Goal: Information Seeking & Learning: Learn about a topic

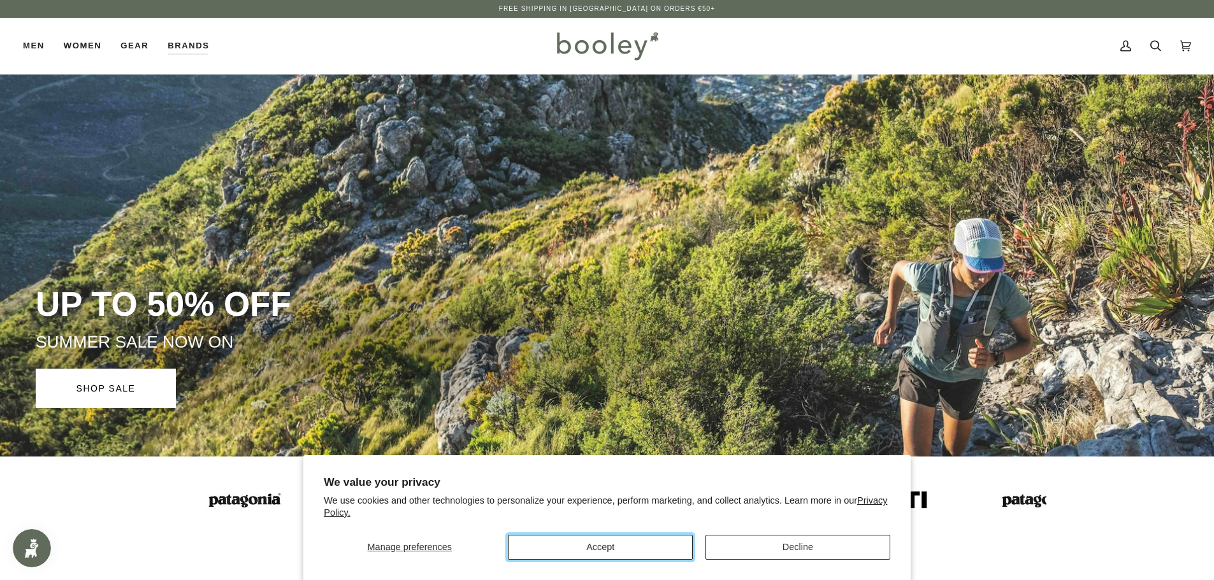
click at [576, 550] on button "Accept" at bounding box center [600, 547] width 185 height 25
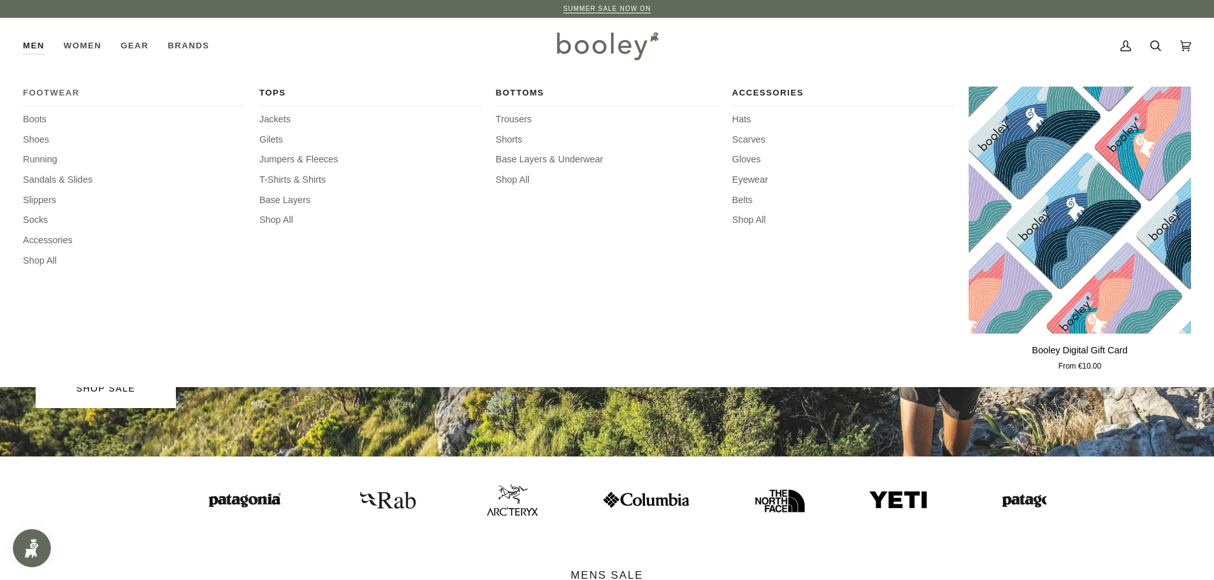
click at [43, 96] on span "Footwear" at bounding box center [134, 93] width 222 height 13
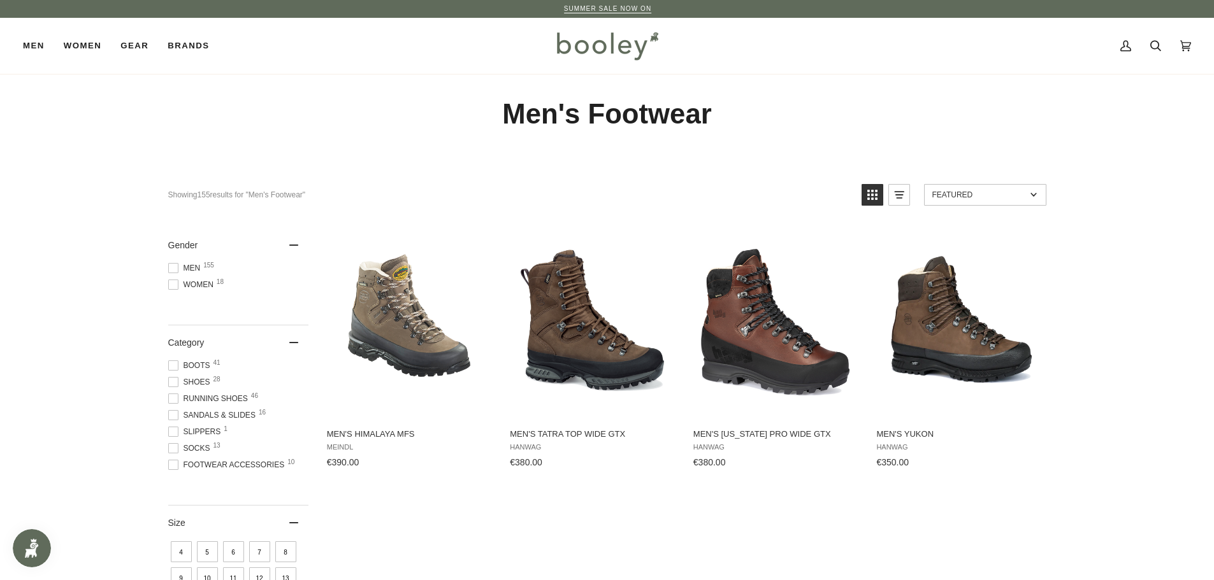
click at [175, 269] on span at bounding box center [173, 268] width 10 height 10
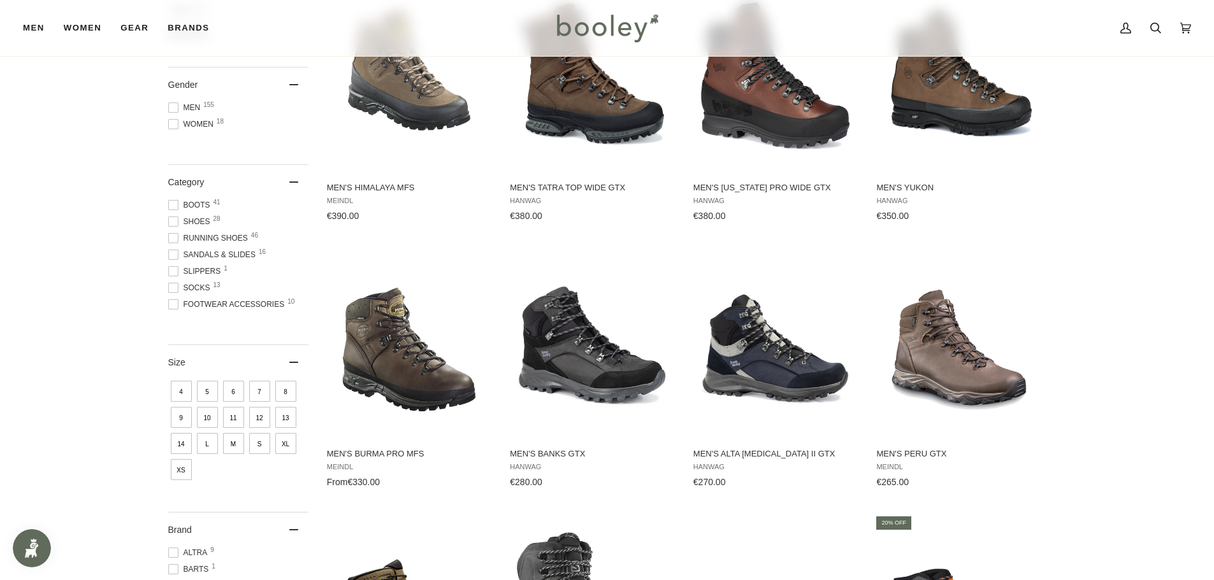
scroll to position [255, 0]
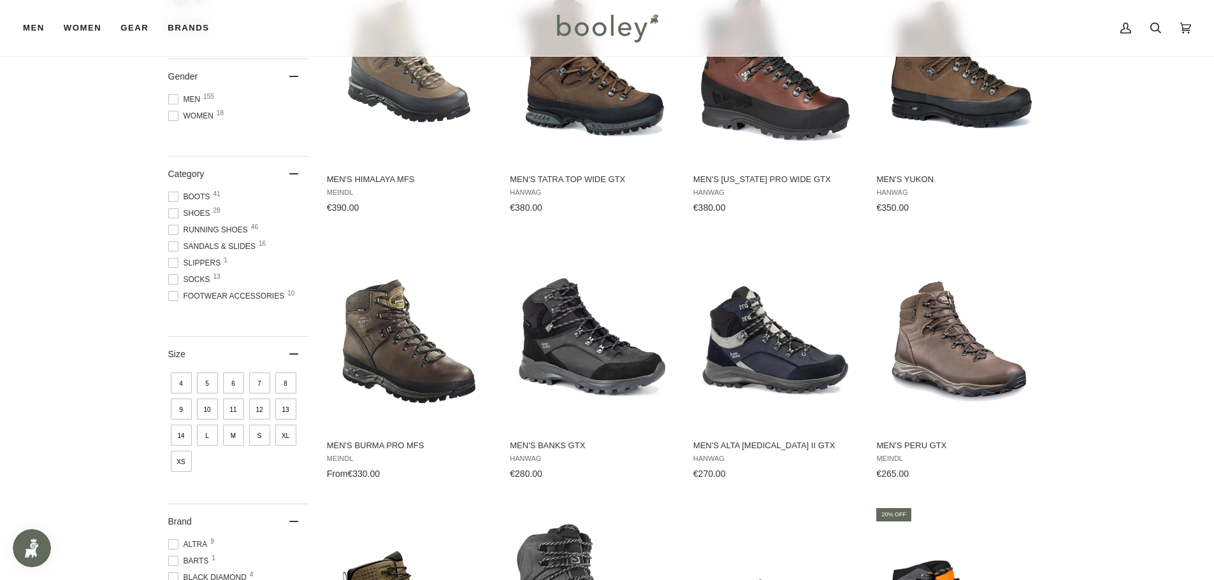
click at [172, 216] on span at bounding box center [173, 213] width 10 height 10
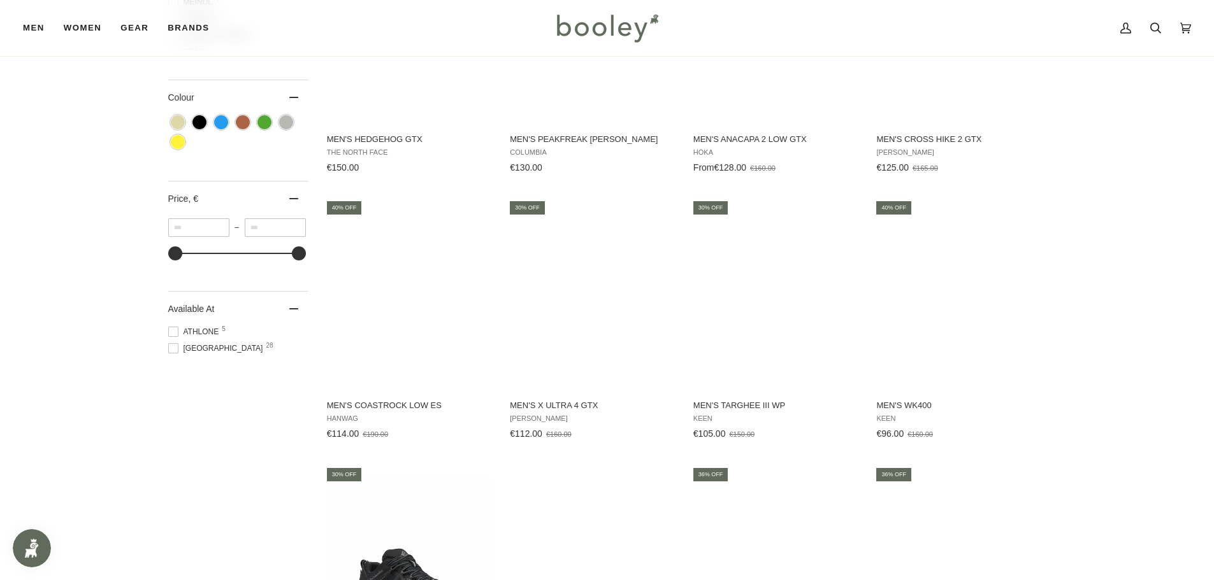
scroll to position [1083, 0]
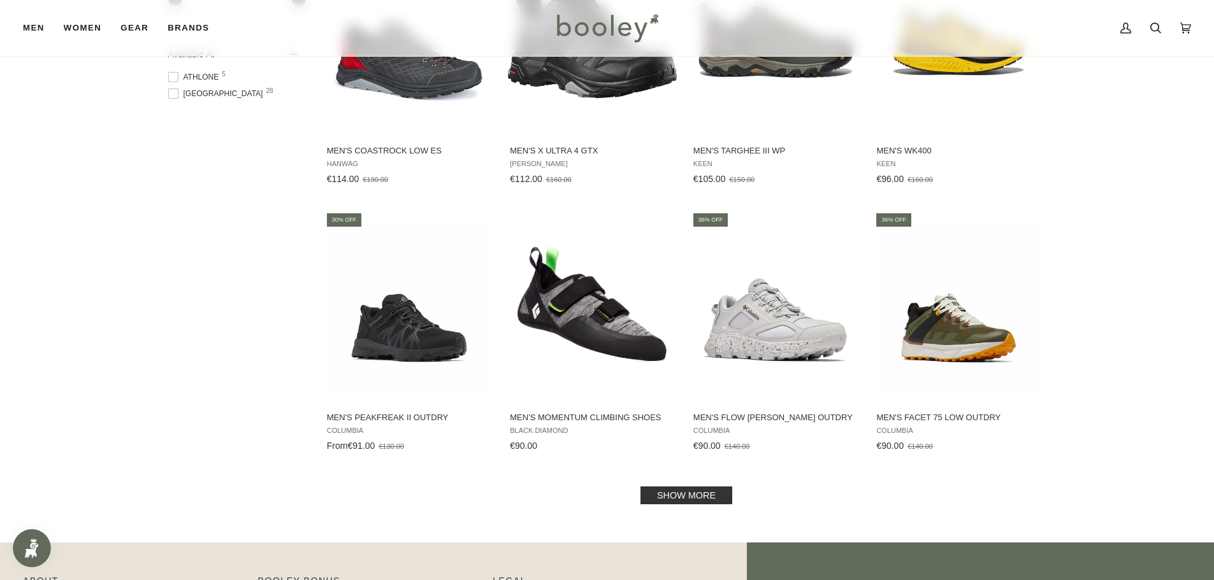
click at [708, 499] on link "Show more" at bounding box center [686, 496] width 92 height 18
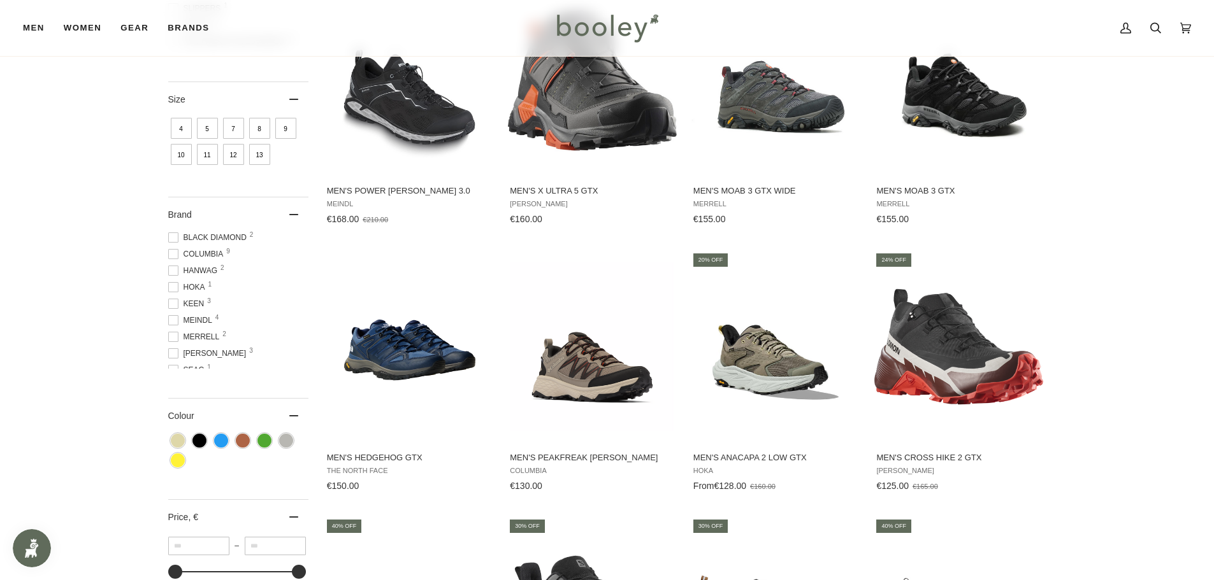
scroll to position [191, 0]
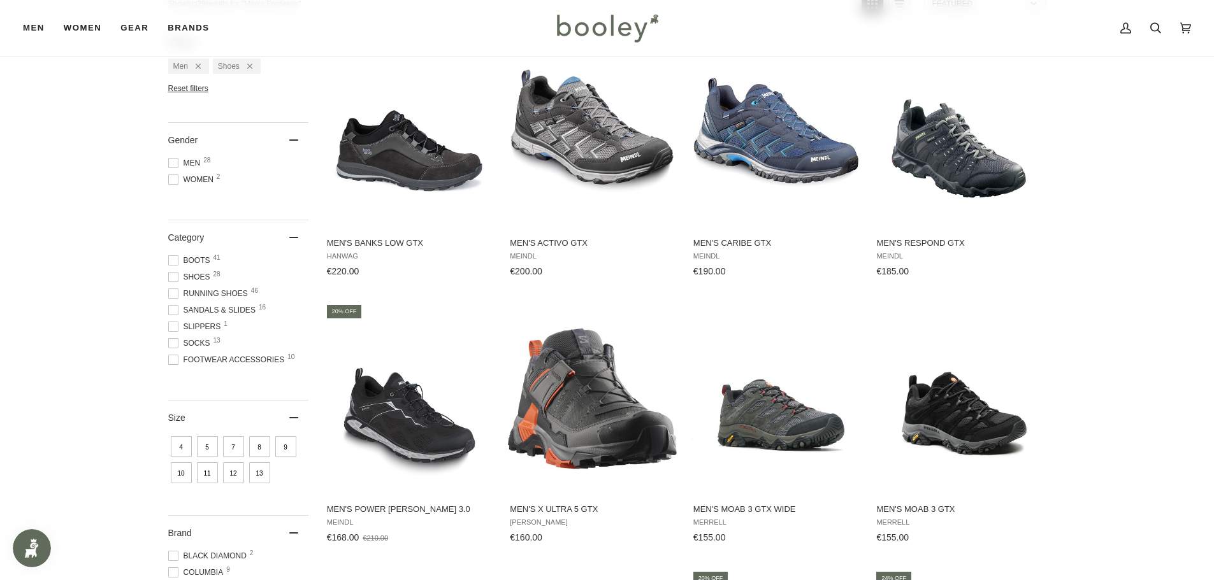
click at [172, 279] on span at bounding box center [173, 277] width 10 height 10
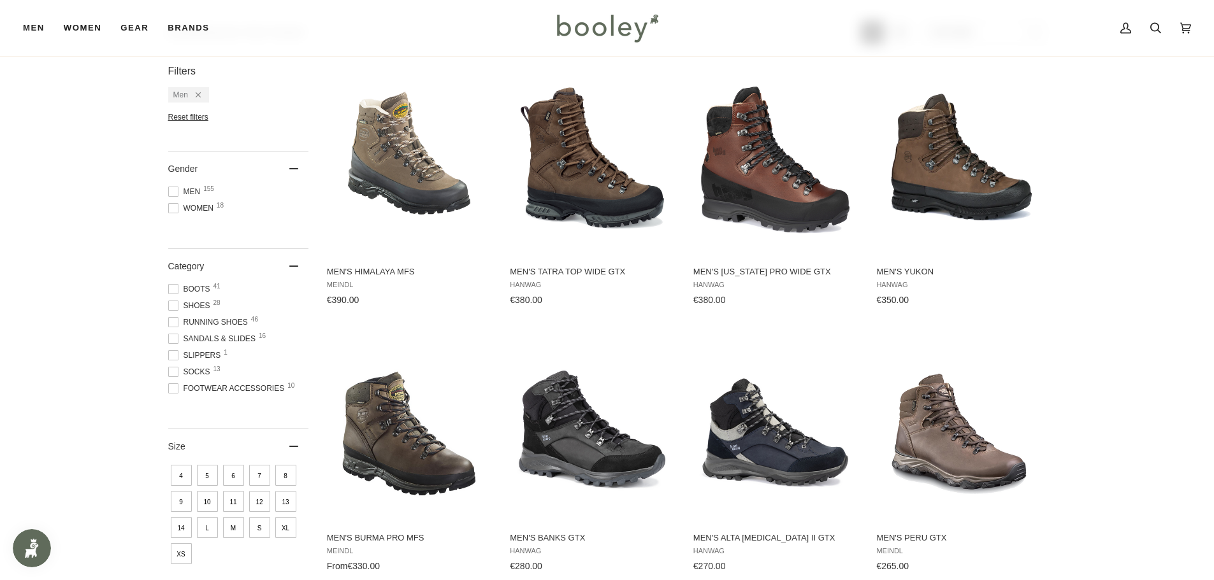
scroll to position [319, 0]
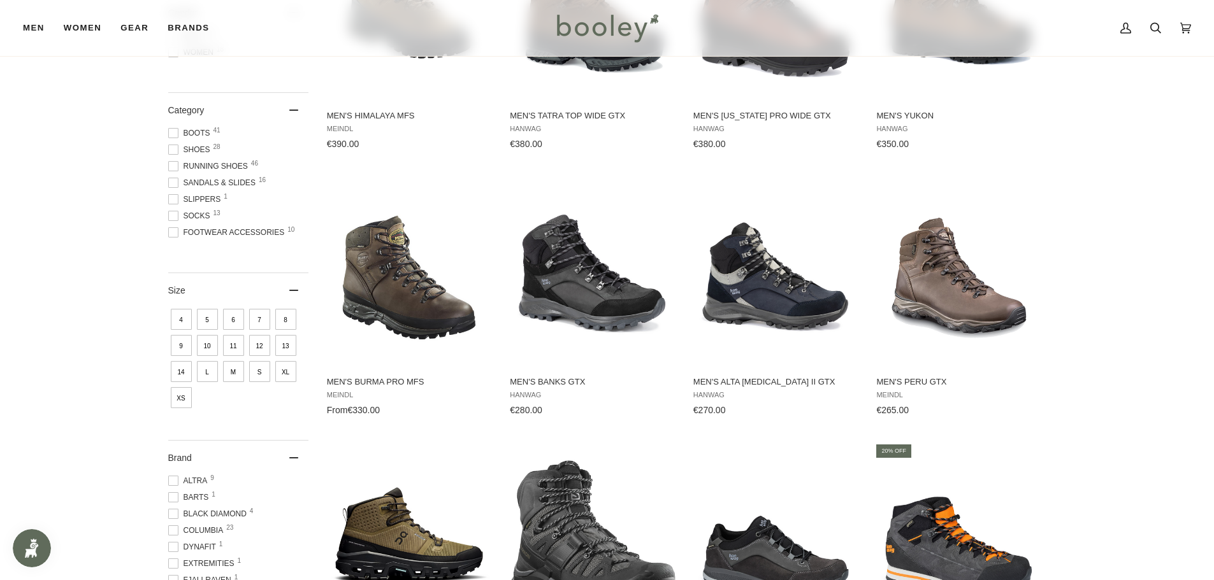
click at [170, 133] on span at bounding box center [173, 133] width 10 height 10
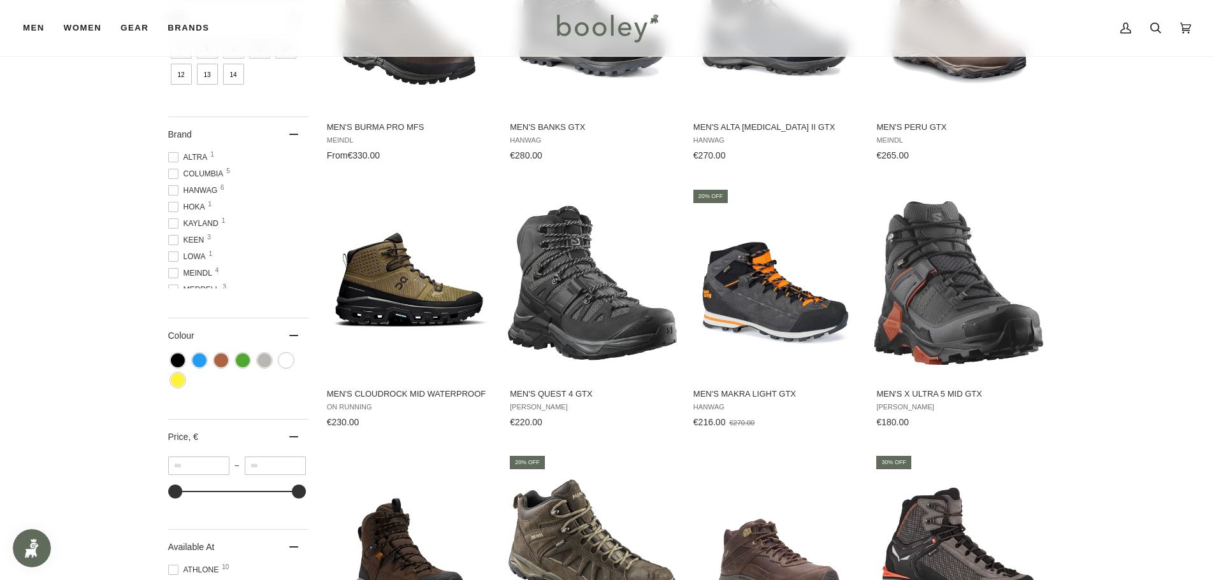
scroll to position [1083, 0]
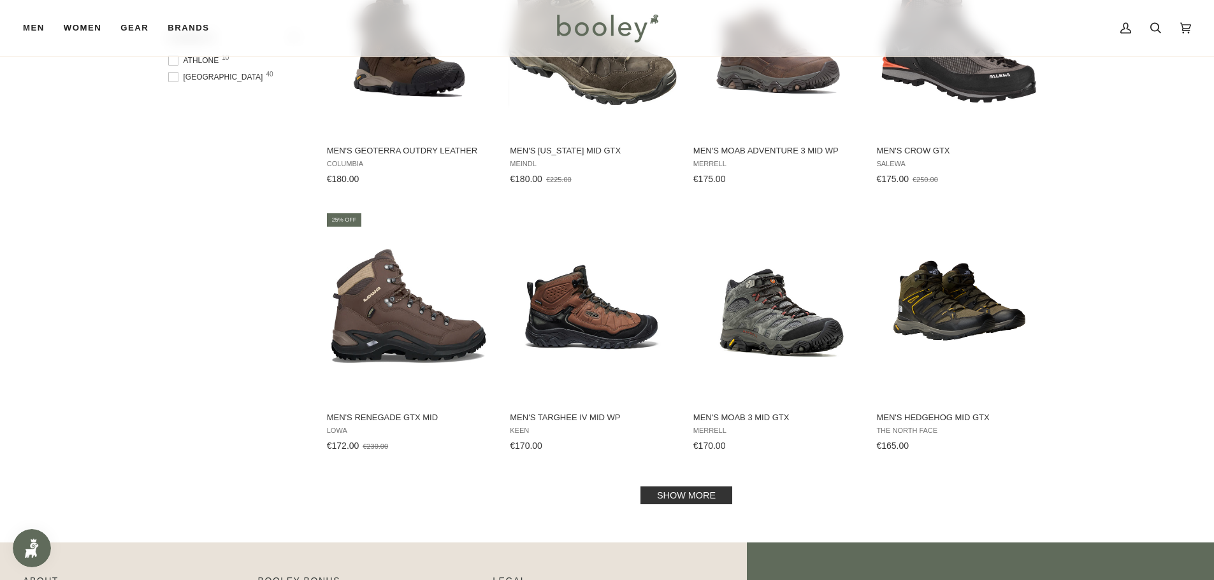
click at [684, 497] on link "Show more" at bounding box center [686, 496] width 92 height 18
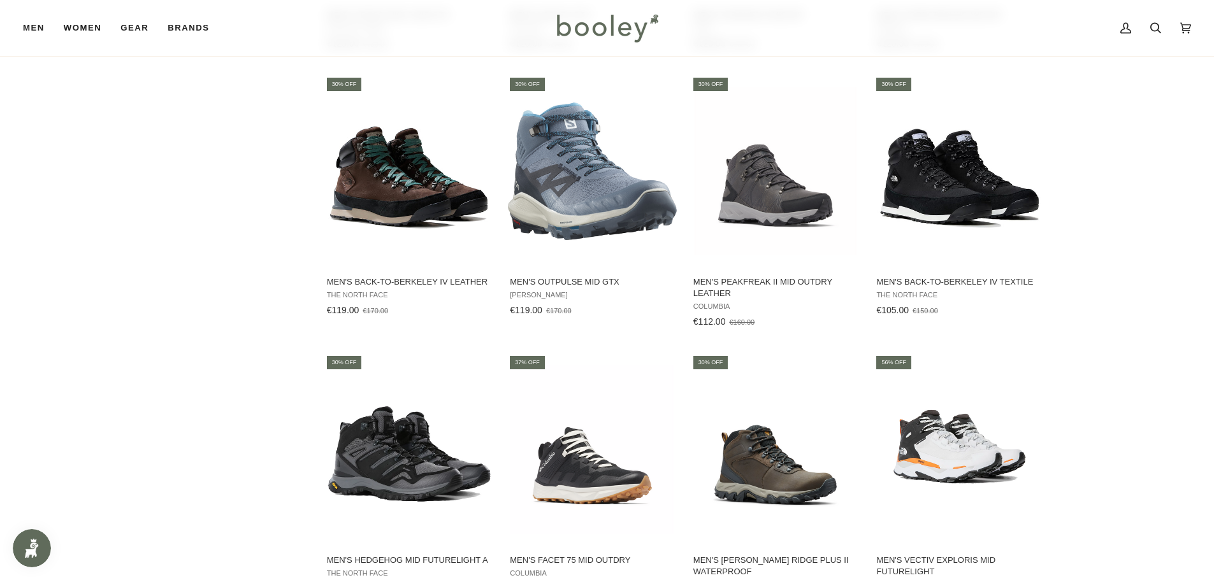
scroll to position [2293, 0]
